Goal: Task Accomplishment & Management: Use online tool/utility

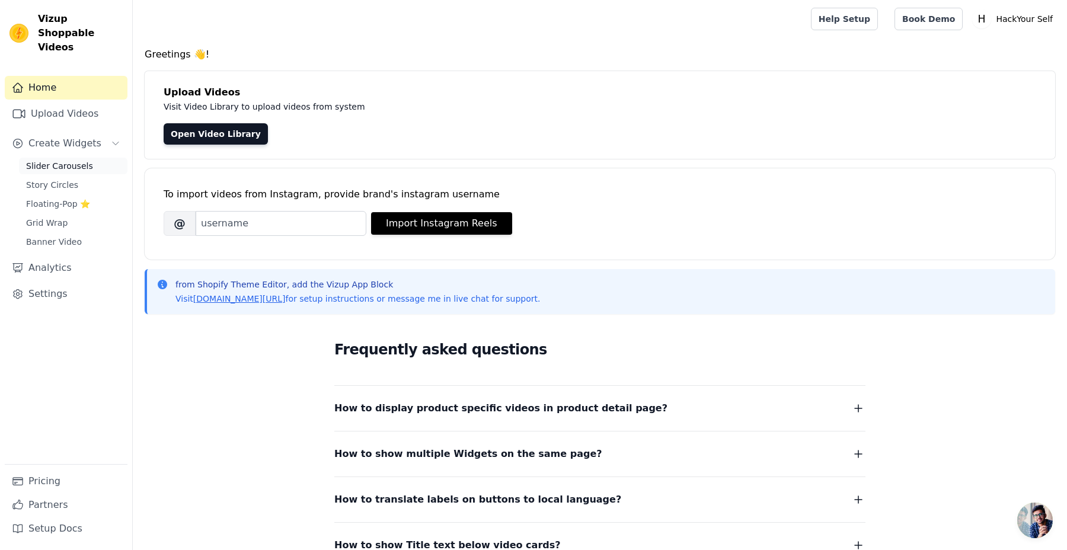
click at [73, 160] on span "Slider Carousels" at bounding box center [59, 166] width 67 height 12
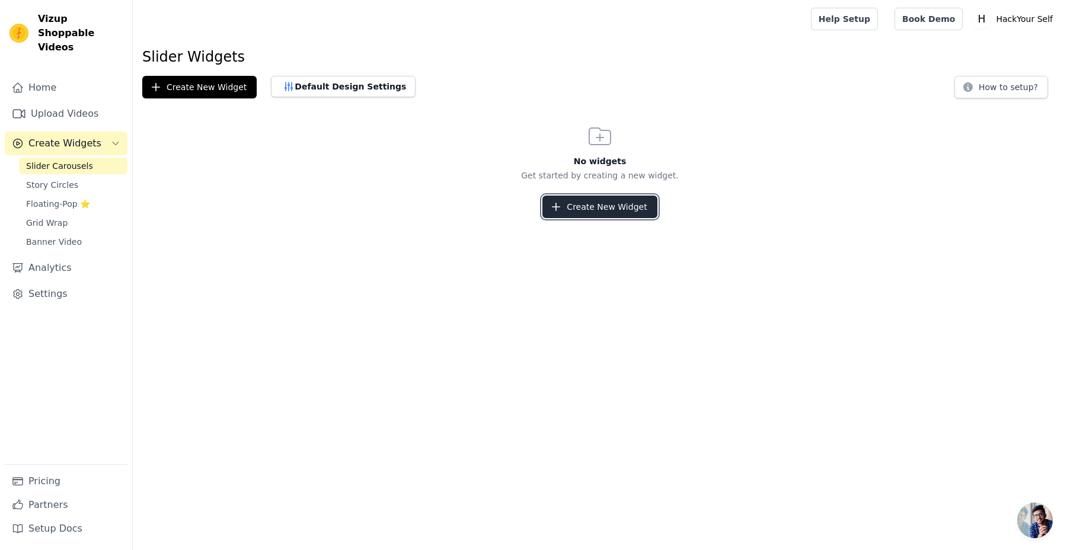
click at [601, 209] on button "Create New Widget" at bounding box center [599, 207] width 114 height 23
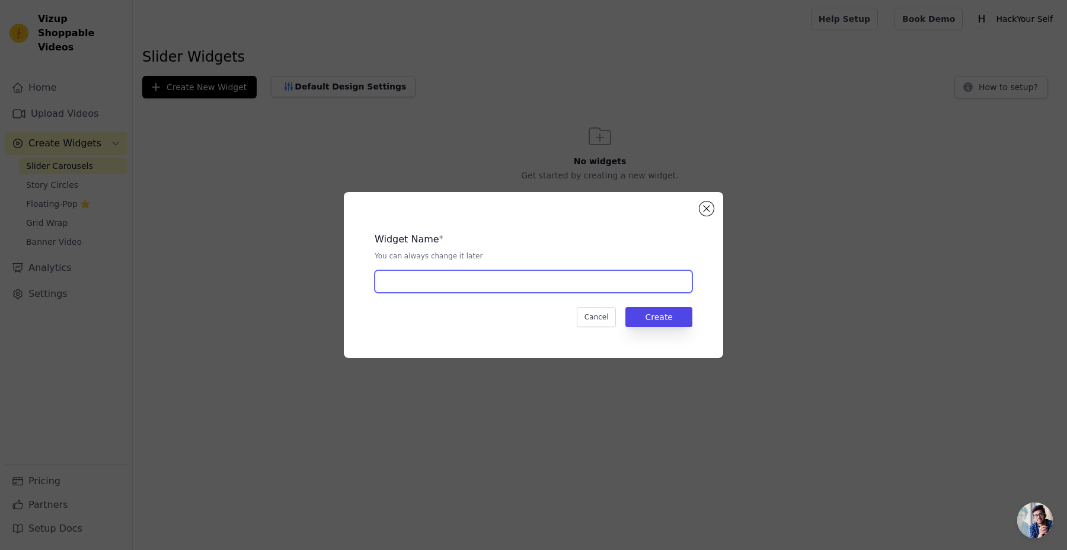
click at [464, 281] on input "text" at bounding box center [533, 281] width 318 height 23
type input "10kilo"
click at [660, 314] on button "Create" at bounding box center [658, 317] width 67 height 20
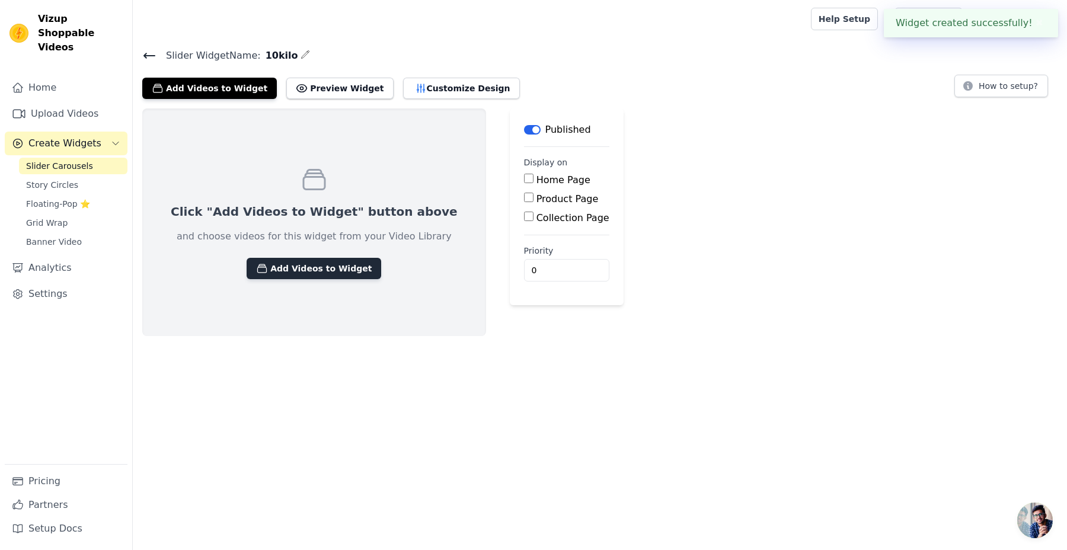
click at [305, 263] on button "Add Videos to Widget" at bounding box center [313, 268] width 134 height 21
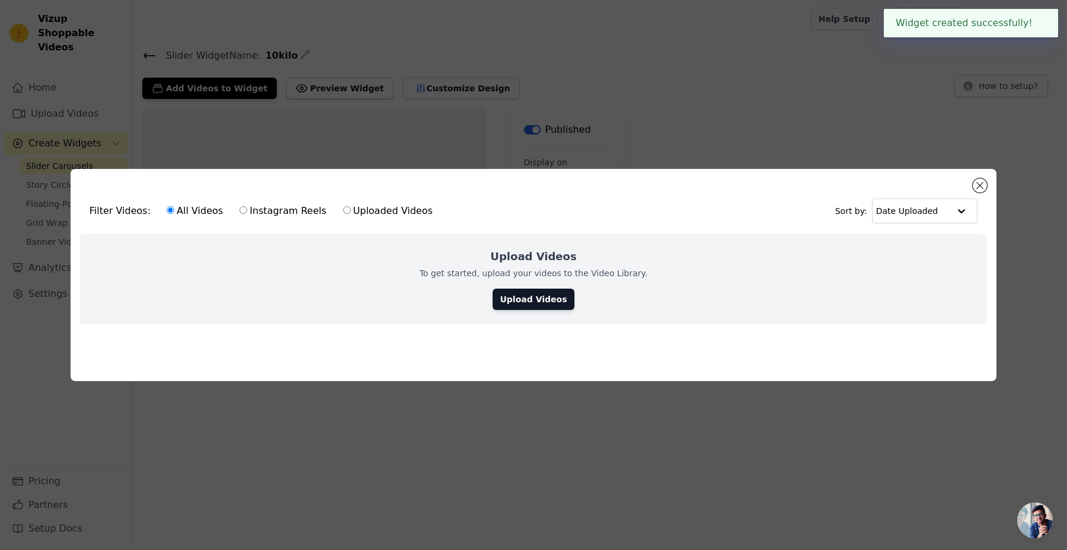
click at [520, 283] on div "Upload Videos To get started, upload your videos to the Video Library. Upload V…" at bounding box center [533, 279] width 907 height 90
click at [522, 292] on link "Upload Videos" at bounding box center [532, 299] width 81 height 21
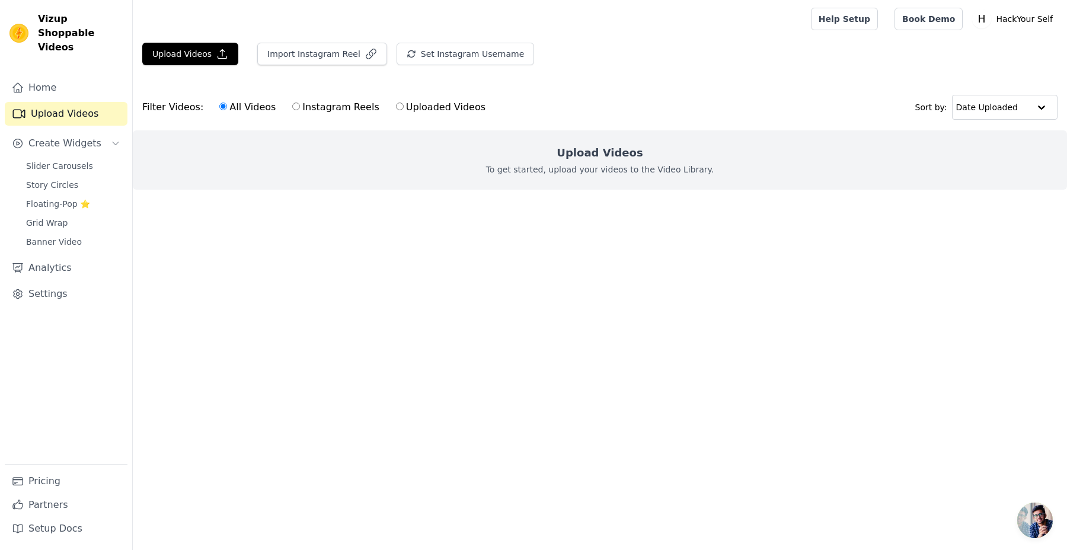
click at [587, 159] on h2 "Upload Videos" at bounding box center [599, 153] width 86 height 17
click at [534, 237] on html "Vizup Shoppable Videos Home Upload Videos Create Widgets Slider Carousels Story…" at bounding box center [533, 118] width 1067 height 237
click at [184, 63] on button "Upload Videos" at bounding box center [190, 54] width 96 height 23
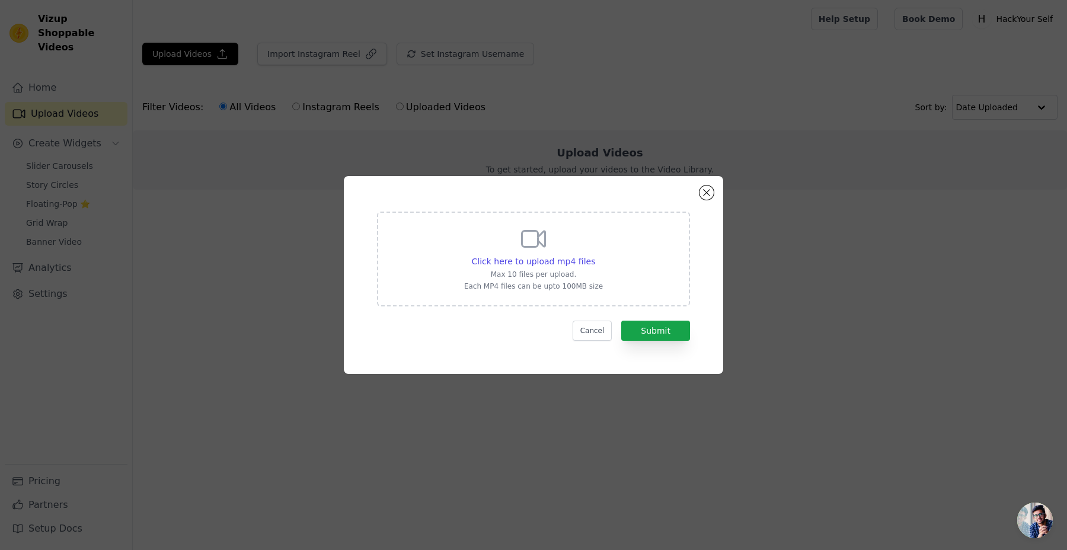
click at [508, 242] on div "Click here to upload mp4 files Max 10 files per upload. Each MP4 files can be u…" at bounding box center [533, 258] width 139 height 66
click at [594, 255] on input "Click here to upload mp4 files Max 10 files per upload. Each MP4 files can be u…" at bounding box center [594, 255] width 1 height 1
type input "C:\fakepath\Captions_B2AAED (1) (1) (1).mp4"
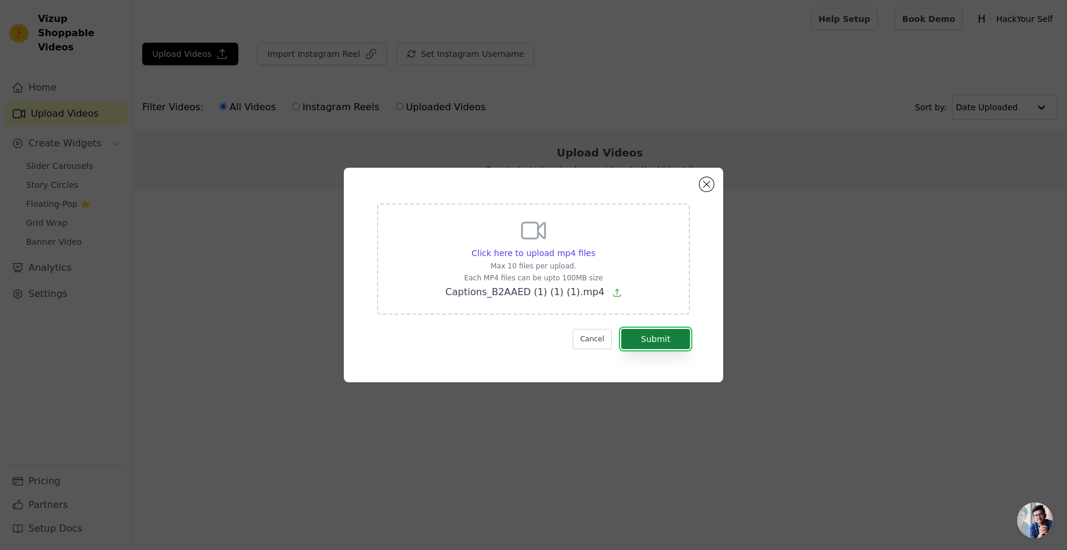
click at [659, 337] on button "Submit" at bounding box center [655, 339] width 69 height 20
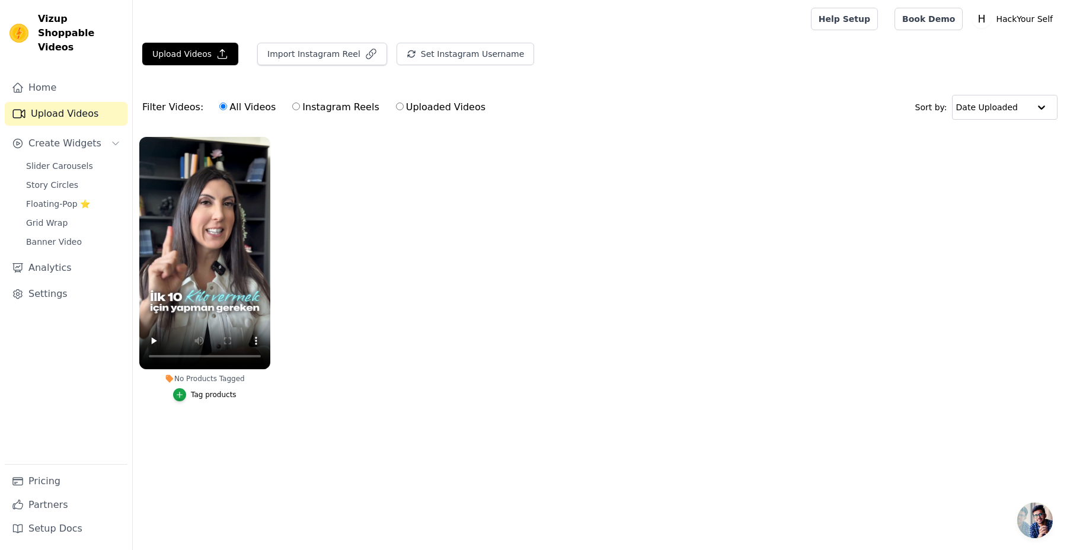
click at [199, 389] on button "Tag products" at bounding box center [204, 394] width 63 height 13
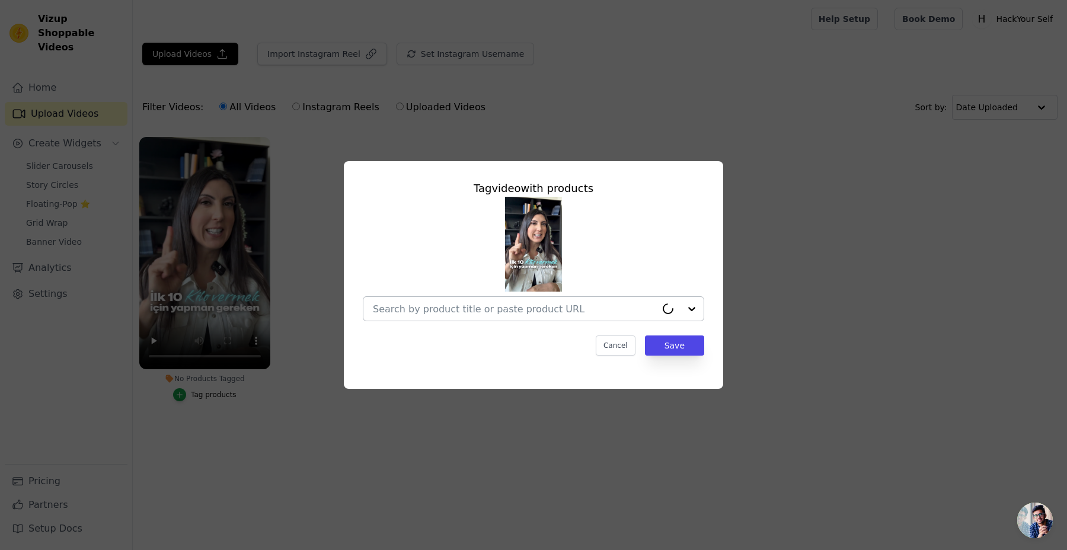
click at [558, 300] on div at bounding box center [514, 309] width 283 height 24
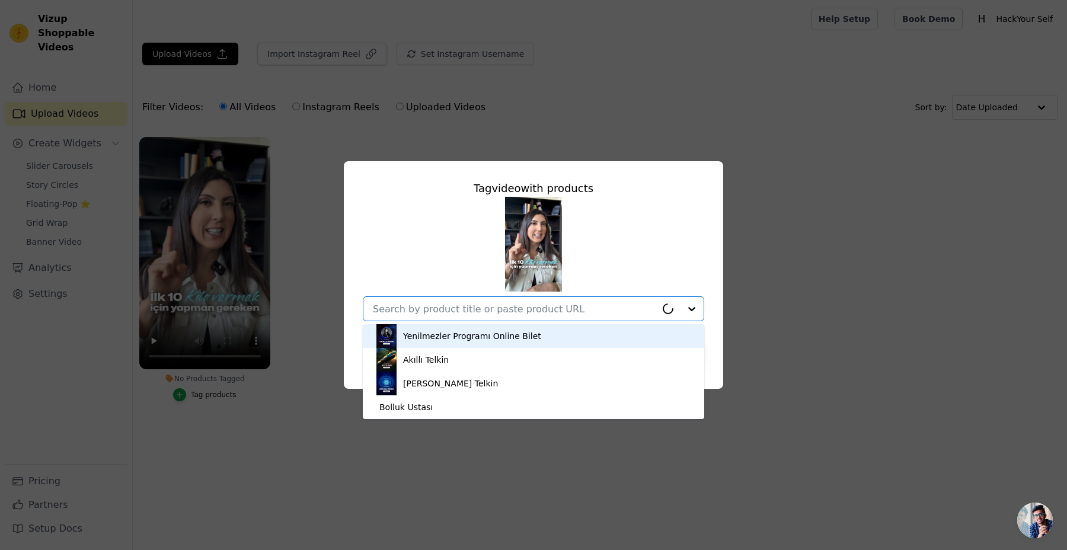
click at [510, 331] on div "Yenilmezler Programı Online Bilet" at bounding box center [472, 336] width 138 height 12
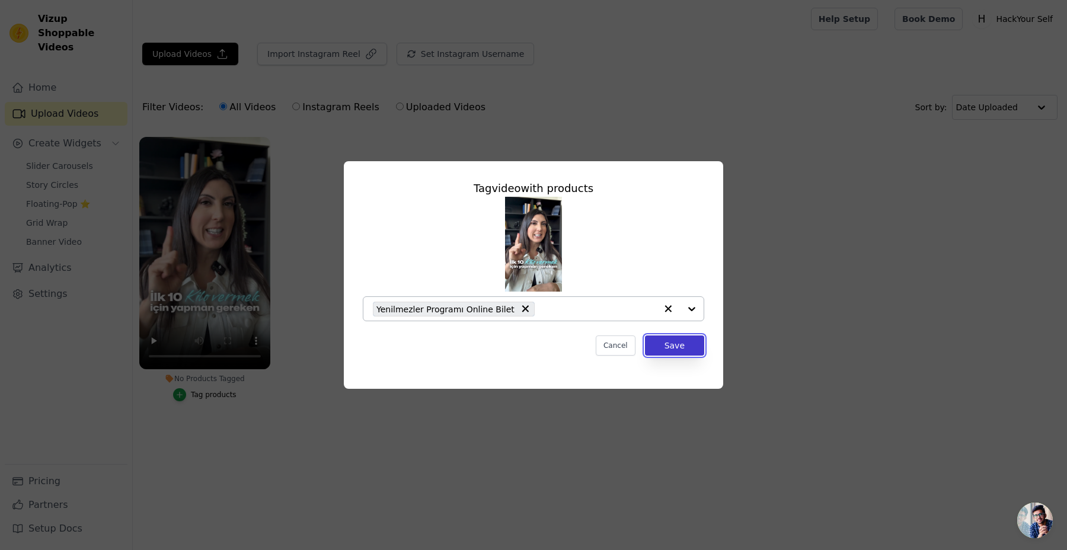
click at [680, 355] on button "Save" at bounding box center [674, 345] width 59 height 20
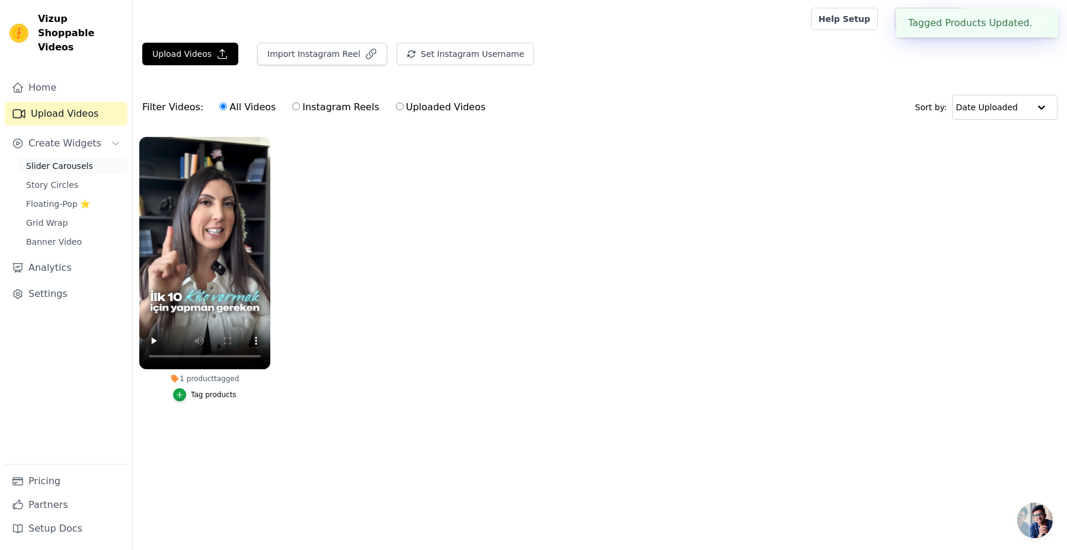
click at [51, 160] on span "Slider Carousels" at bounding box center [59, 166] width 67 height 12
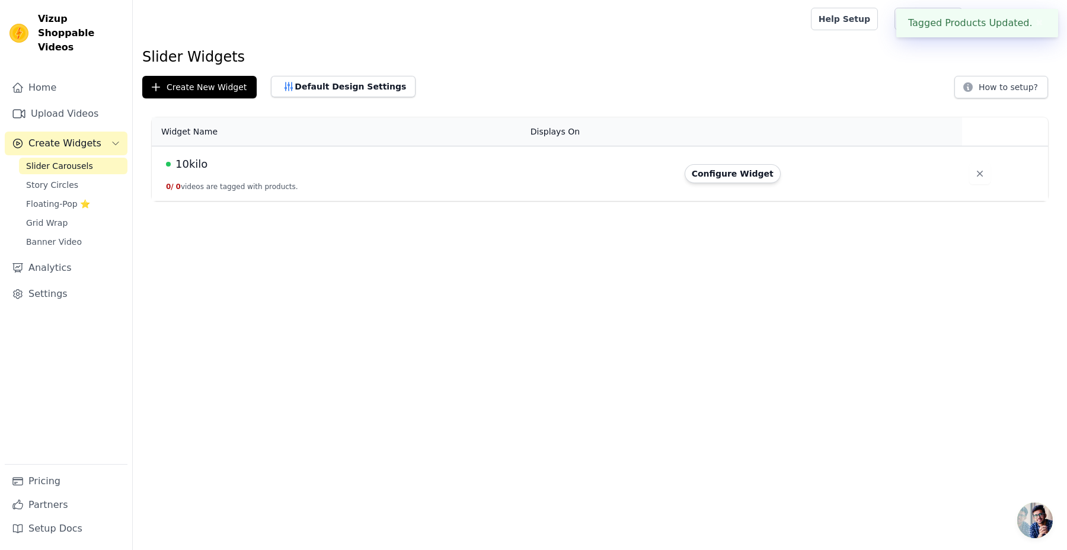
click at [206, 158] on div "10kilo" at bounding box center [341, 164] width 350 height 17
click at [723, 177] on button "Configure Widget" at bounding box center [732, 173] width 96 height 19
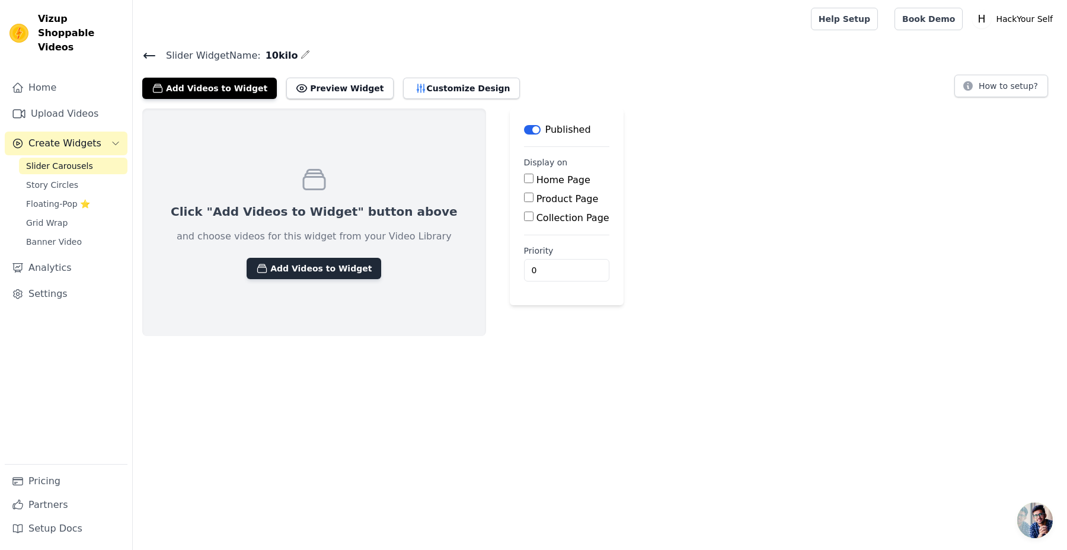
click at [315, 265] on button "Add Videos to Widget" at bounding box center [313, 268] width 134 height 21
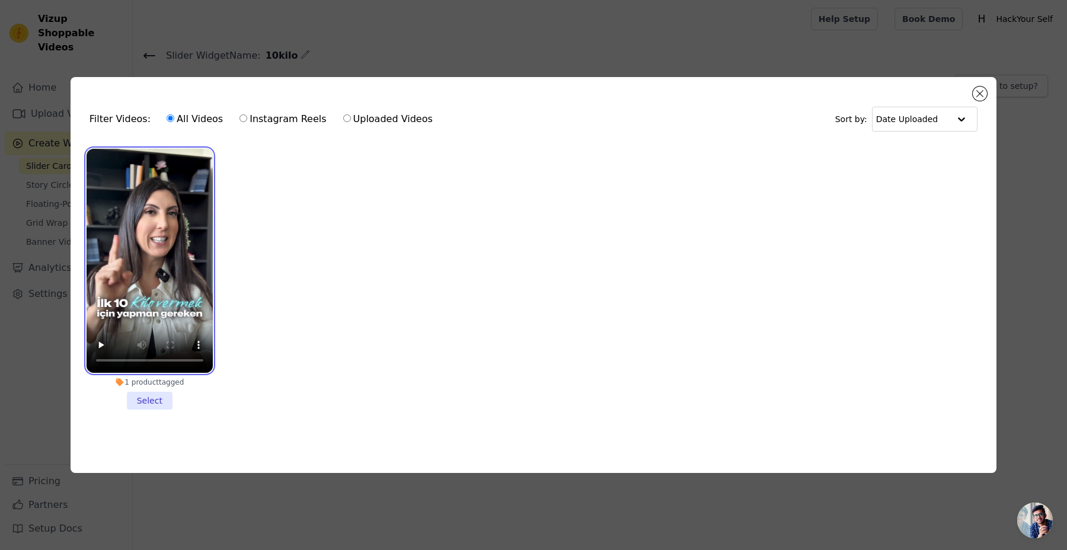
click at [178, 261] on video at bounding box center [150, 261] width 126 height 225
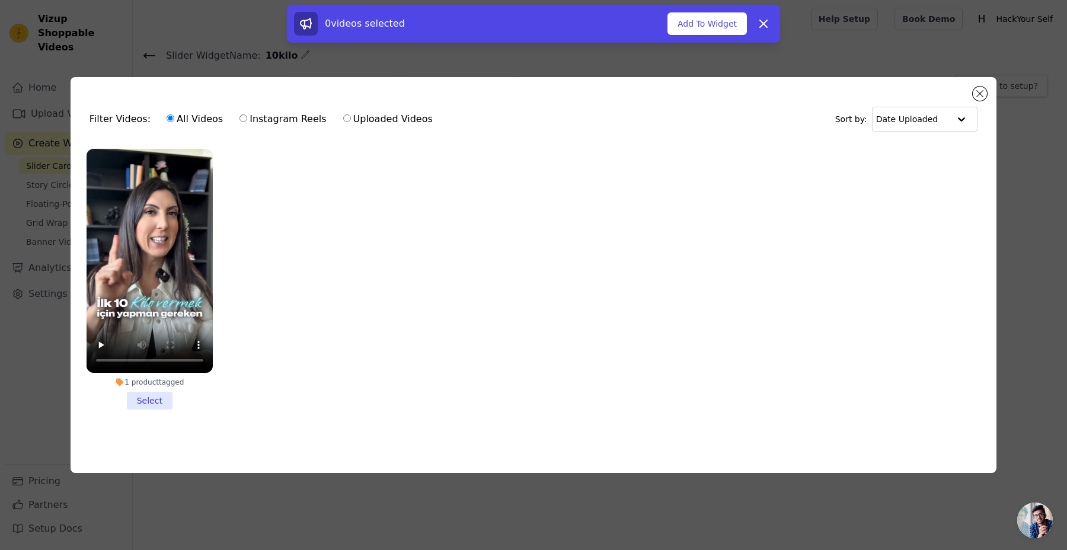
click at [159, 399] on li "1 product tagged Select" at bounding box center [150, 279] width 126 height 261
click at [0, 0] on input "1 product tagged Select" at bounding box center [0, 0] width 0 height 0
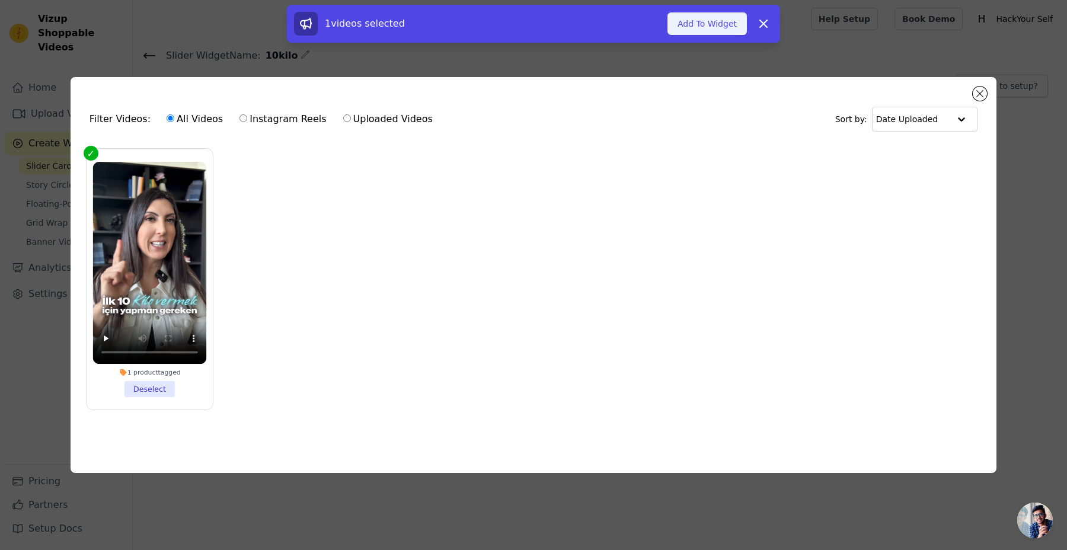
click at [704, 21] on button "Add To Widget" at bounding box center [706, 23] width 79 height 23
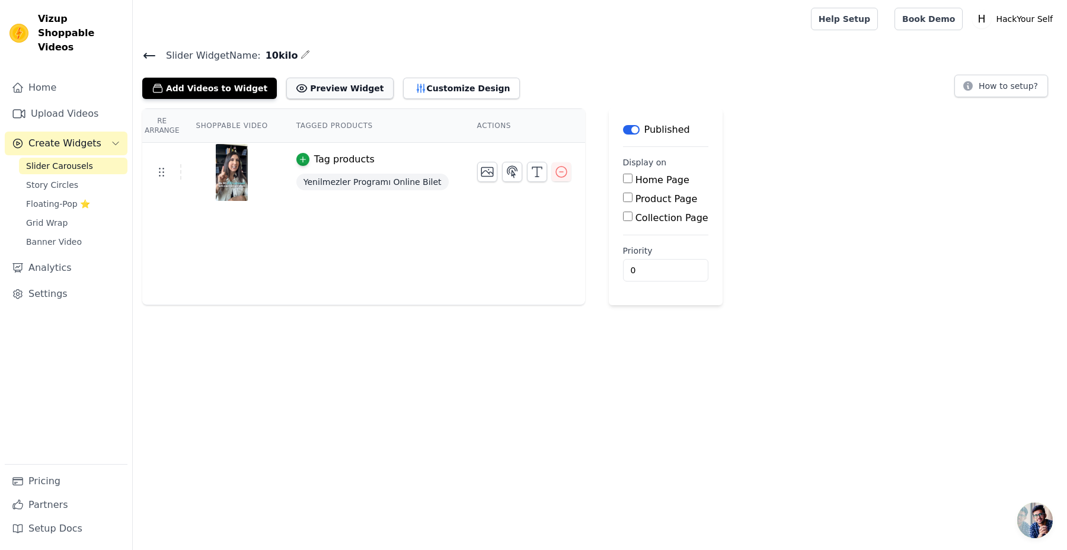
click at [324, 92] on button "Preview Widget" at bounding box center [339, 88] width 107 height 21
click at [408, 92] on button "Customize Design" at bounding box center [461, 88] width 117 height 21
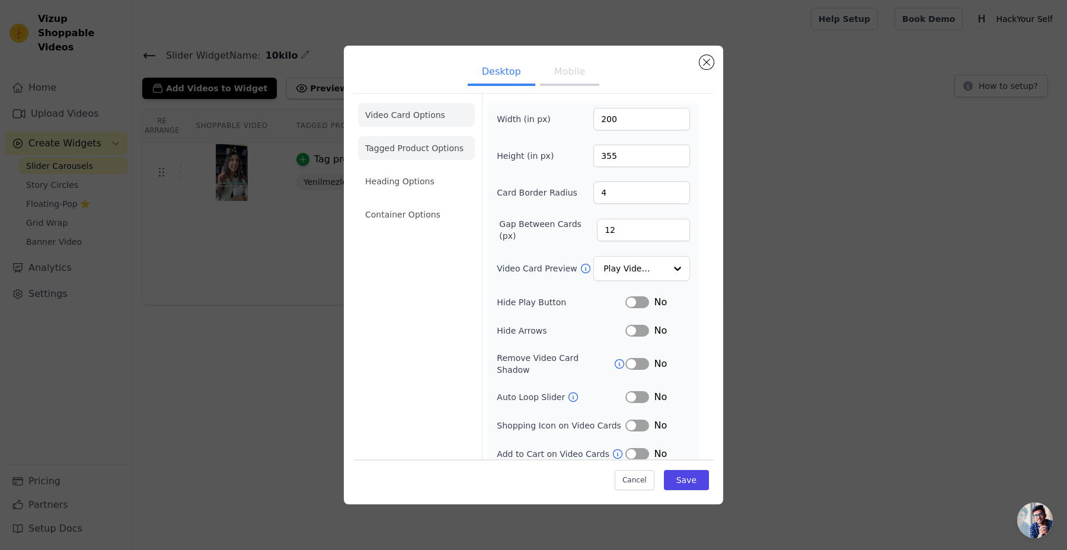
click at [423, 151] on li "Tagged Product Options" at bounding box center [416, 148] width 117 height 24
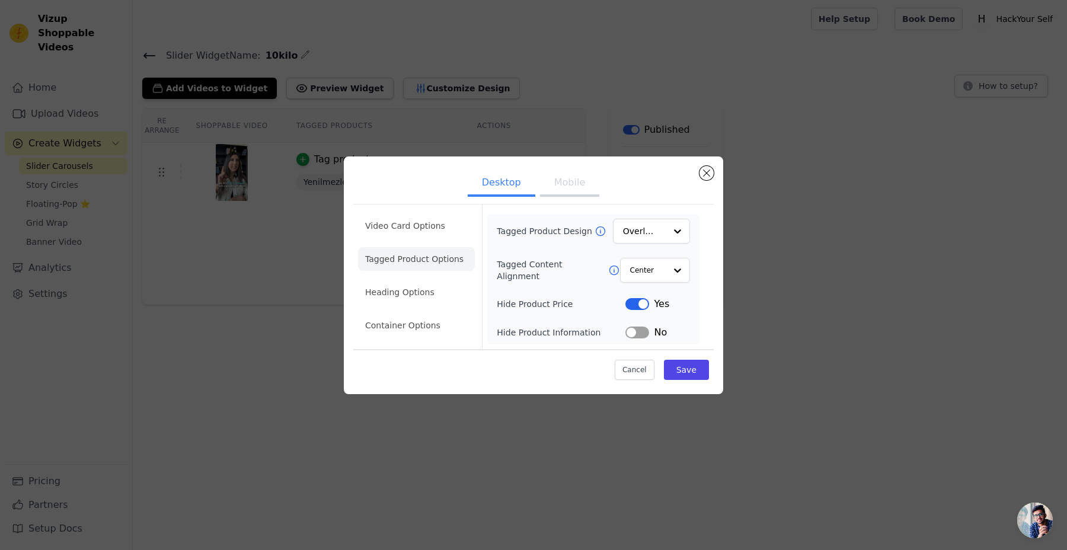
click at [700, 178] on ul "Desktop Mobile" at bounding box center [533, 184] width 360 height 36
click at [704, 177] on button "Close modal" at bounding box center [706, 173] width 14 height 14
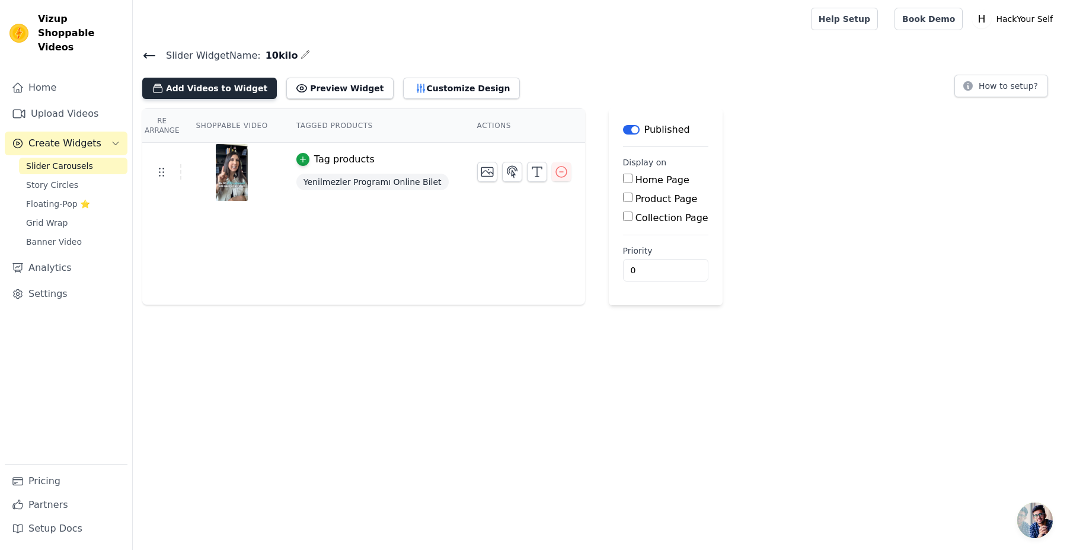
click at [248, 89] on button "Add Videos to Widget" at bounding box center [209, 88] width 134 height 21
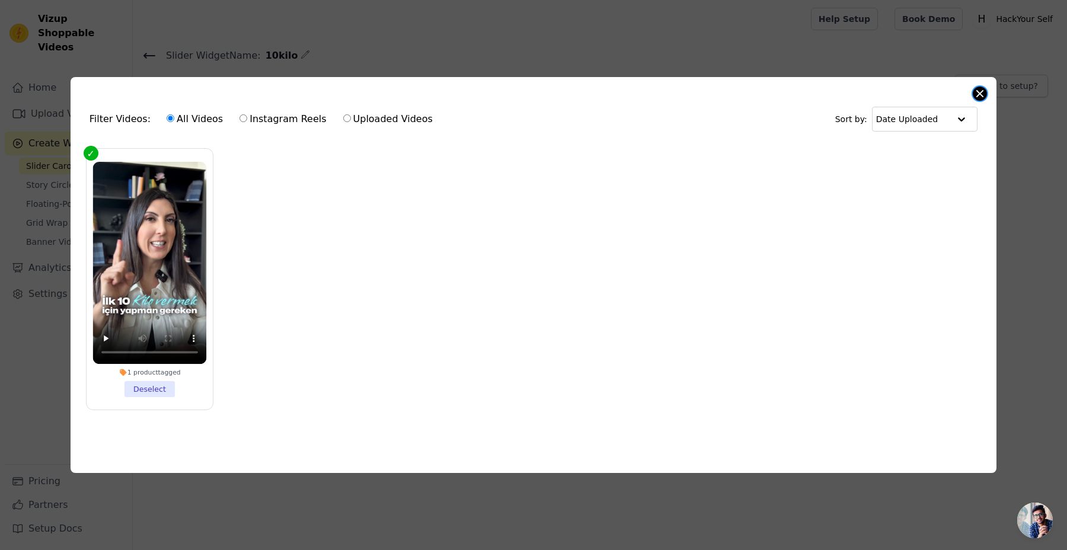
click at [978, 91] on button "Close modal" at bounding box center [979, 94] width 14 height 14
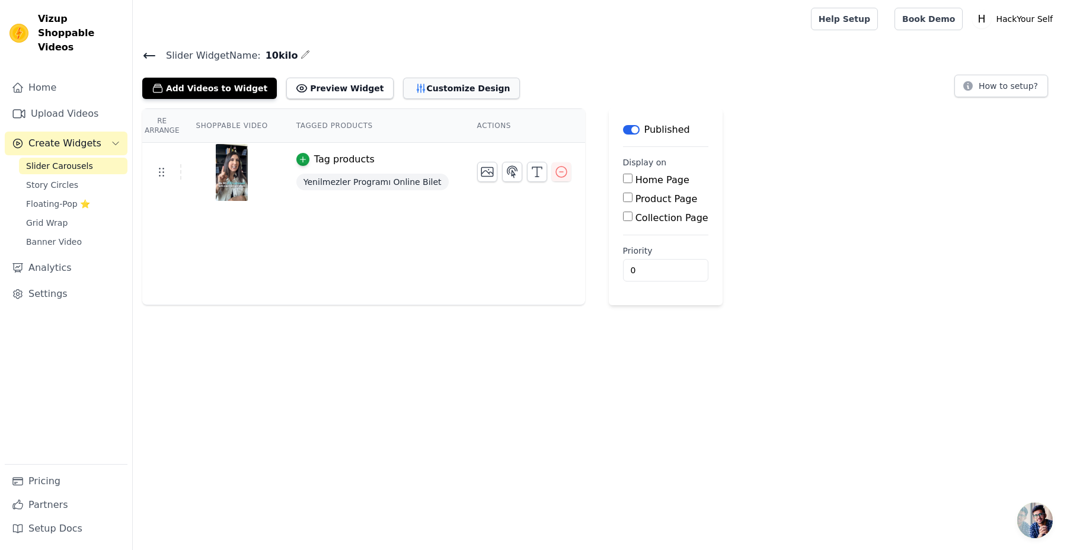
click at [412, 92] on button "Customize Design" at bounding box center [461, 88] width 117 height 21
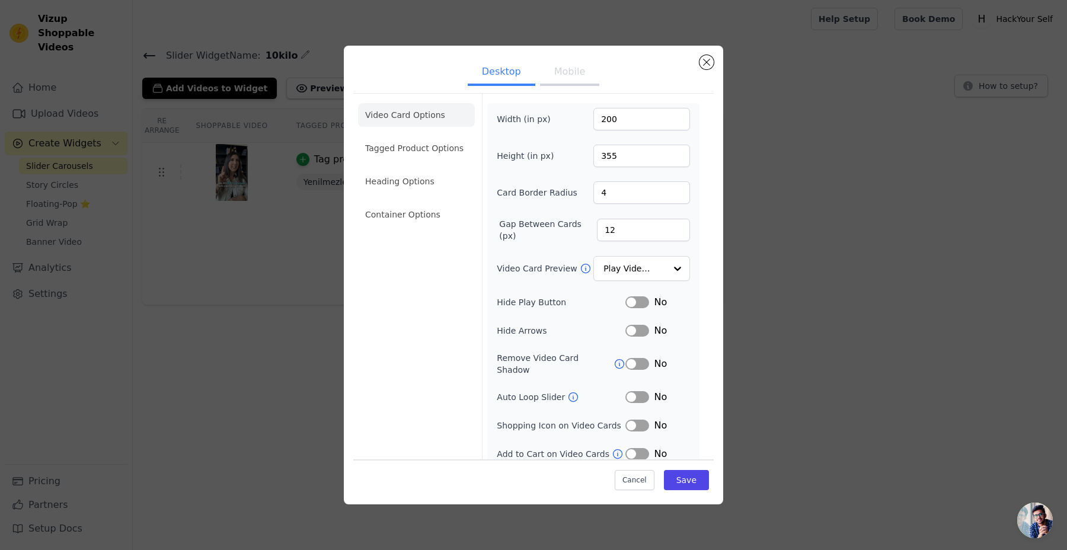
scroll to position [1, 0]
click at [418, 149] on li "Tagged Product Options" at bounding box center [416, 147] width 117 height 24
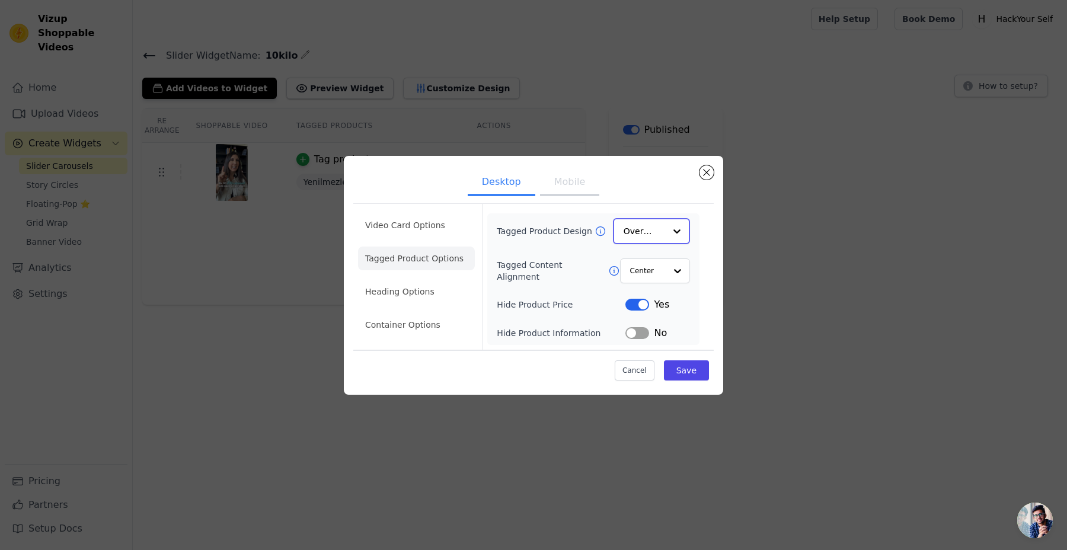
click at [646, 237] on input "Tagged Product Design" at bounding box center [643, 231] width 41 height 24
click at [654, 252] on div "Card" at bounding box center [651, 259] width 77 height 25
click at [415, 288] on li "Heading Options" at bounding box center [416, 292] width 117 height 24
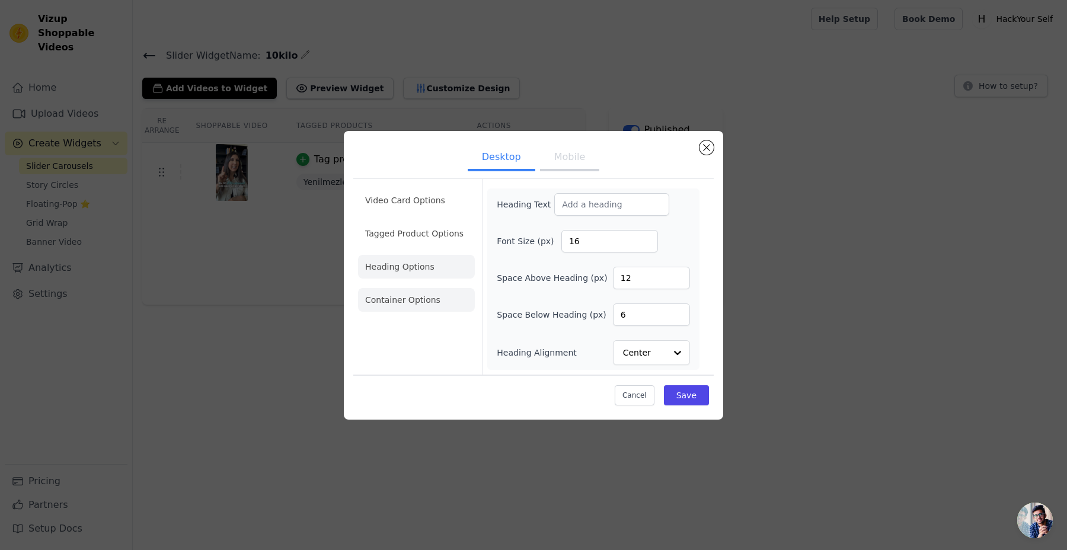
click at [417, 309] on li "Container Options" at bounding box center [416, 300] width 117 height 24
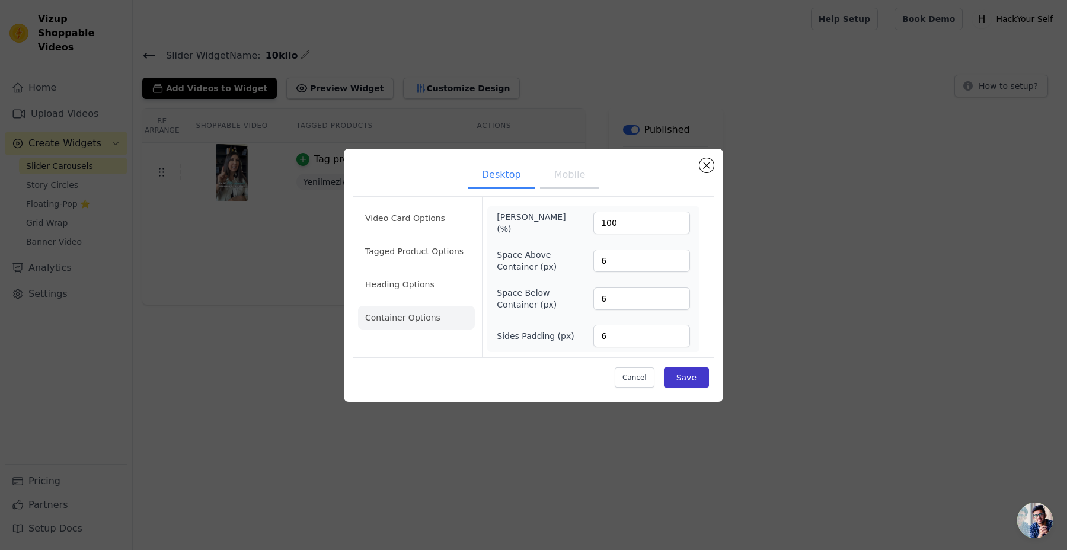
click at [680, 366] on div "Cancel Save" at bounding box center [533, 375] width 360 height 36
click at [681, 372] on button "Save" at bounding box center [686, 377] width 45 height 20
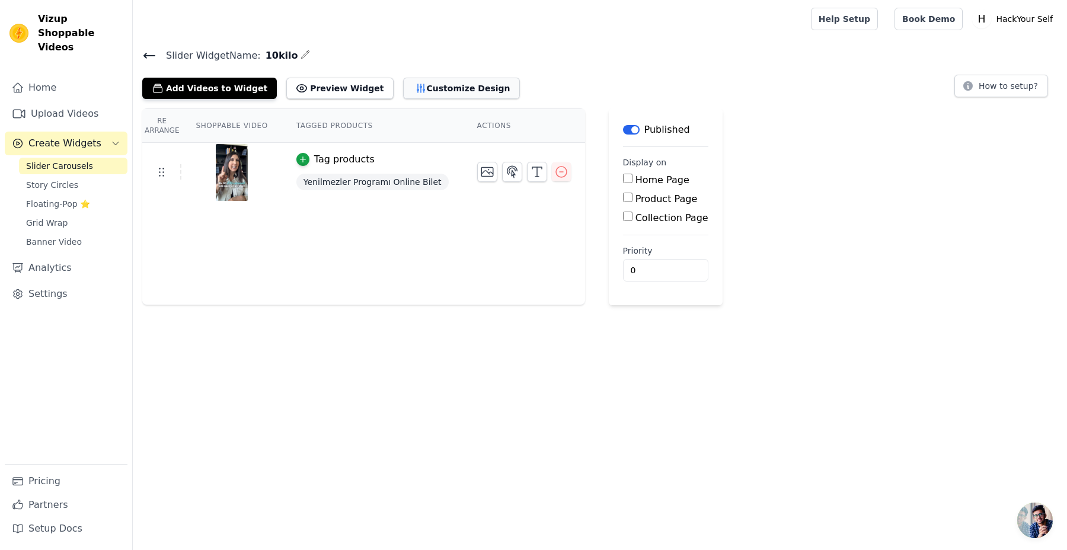
click at [412, 85] on button "Customize Design" at bounding box center [461, 88] width 117 height 21
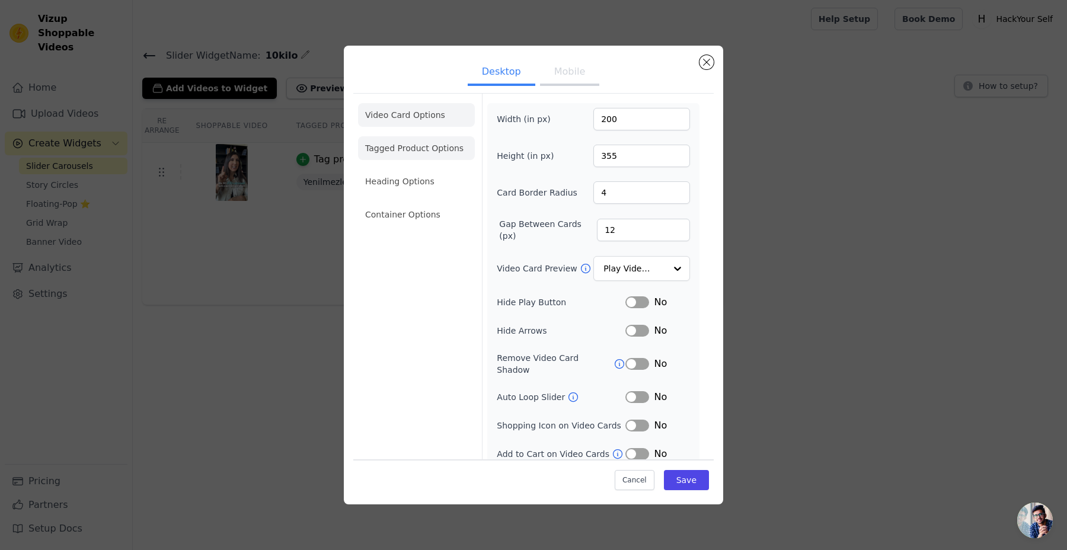
click at [422, 143] on li "Tagged Product Options" at bounding box center [416, 148] width 117 height 24
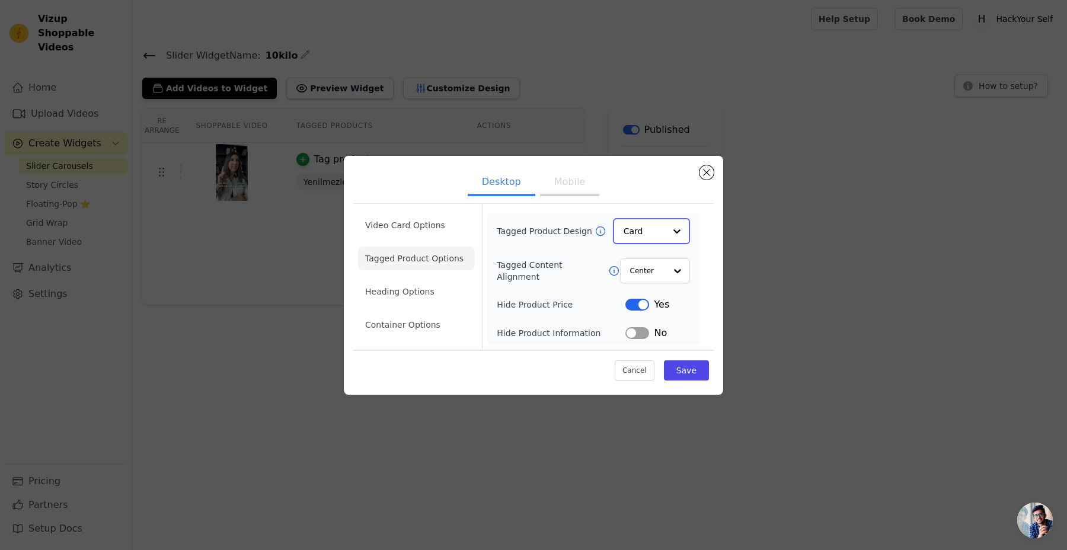
click at [643, 228] on input "Tagged Product Design" at bounding box center [643, 231] width 41 height 24
click at [642, 291] on div "Overlay" at bounding box center [651, 284] width 77 height 25
click at [654, 275] on input "Tagged Content Alignment" at bounding box center [647, 270] width 36 height 24
click at [701, 269] on form "Tagged Product Design Overlay Tagged Content Alignment Center Hide Product Pric…" at bounding box center [593, 276] width 222 height 145
click at [633, 332] on button "Label" at bounding box center [637, 332] width 24 height 12
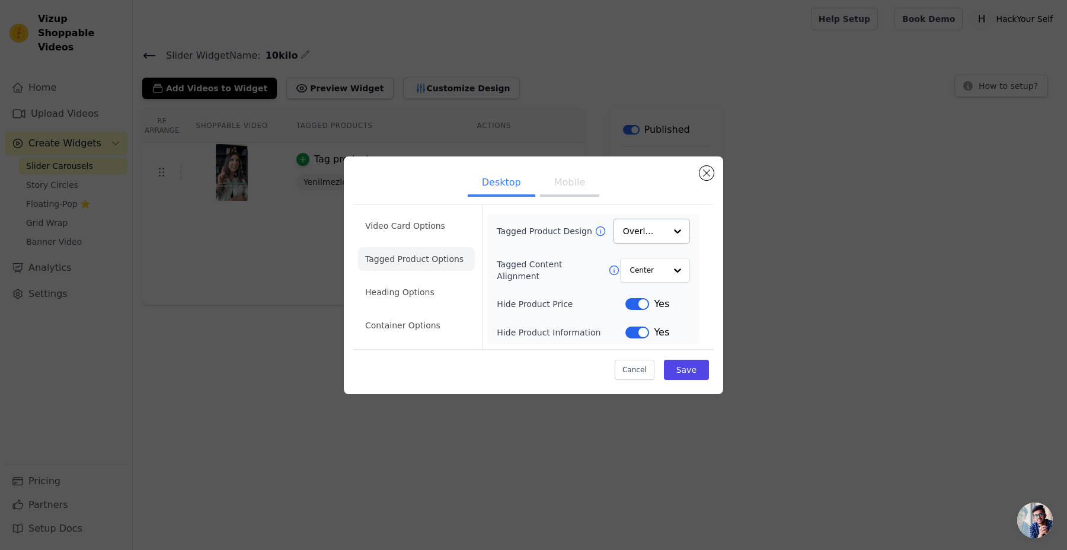
click at [636, 303] on button "Label" at bounding box center [637, 304] width 24 height 12
click at [633, 324] on div "Tagged Product Design Overlay Tagged Content Alignment Center Hide Product Pric…" at bounding box center [593, 279] width 193 height 121
click at [635, 332] on button "Label" at bounding box center [637, 332] width 24 height 12
click at [672, 357] on div "Cancel Save" at bounding box center [533, 367] width 360 height 36
click at [674, 366] on button "Save" at bounding box center [686, 370] width 45 height 20
